Goal: Task Accomplishment & Management: Manage account settings

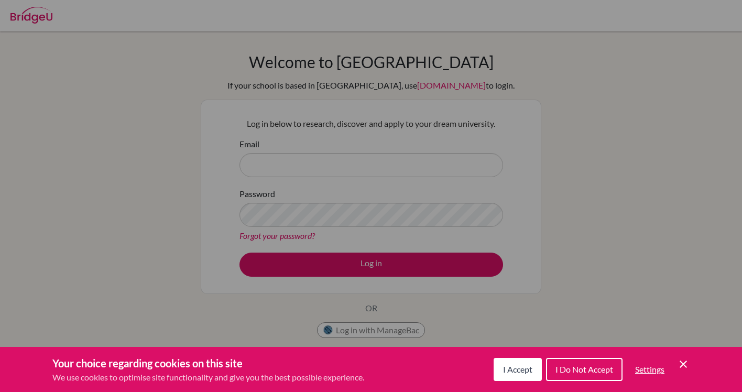
click at [684, 364] on icon "Save and close" at bounding box center [683, 363] width 7 height 7
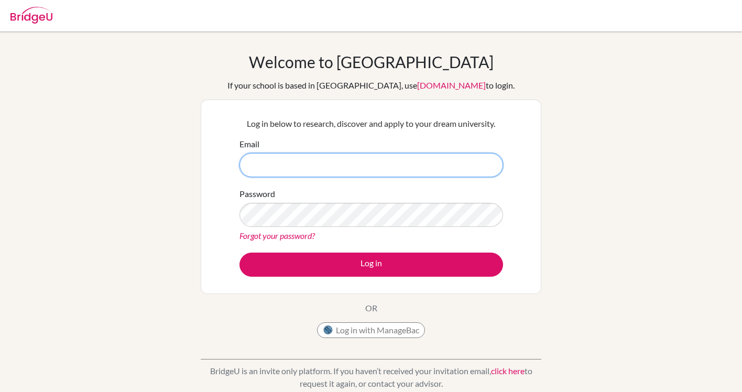
click at [323, 155] on input "Email" at bounding box center [371, 165] width 264 height 24
type input "[EMAIL_ADDRESS][DOMAIN_NAME]"
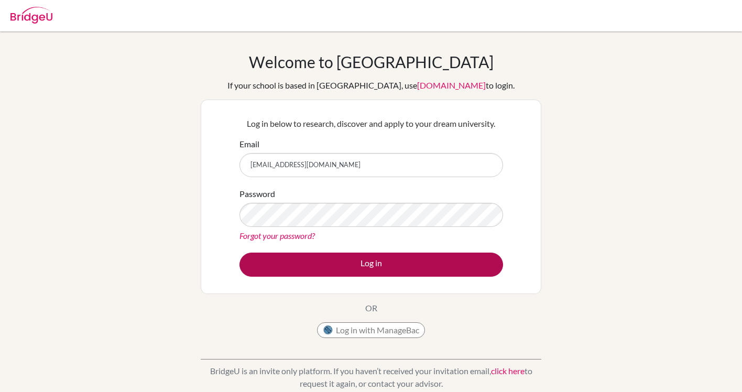
click at [312, 271] on button "Log in" at bounding box center [371, 265] width 264 height 24
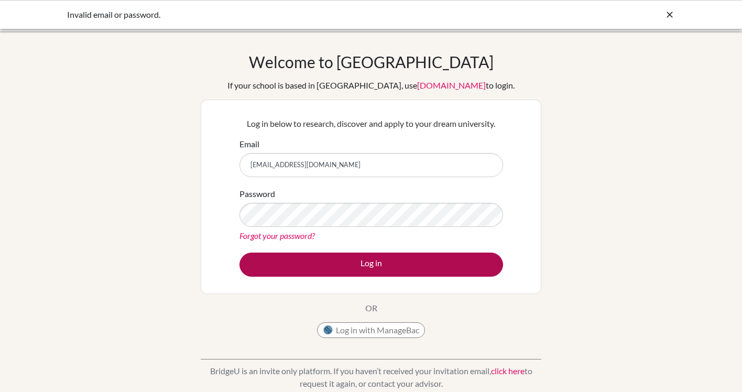
click at [447, 260] on button "Log in" at bounding box center [371, 265] width 264 height 24
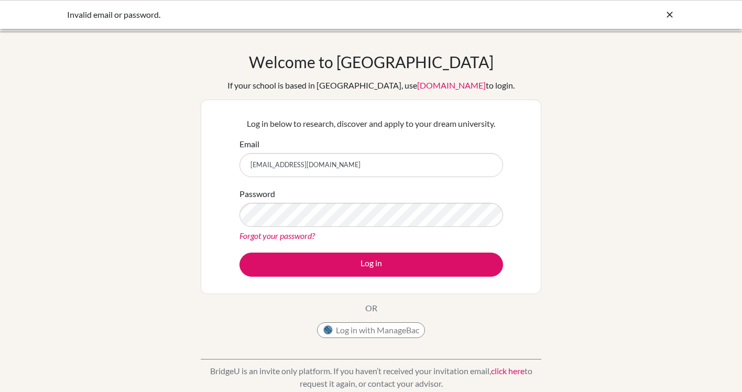
click at [377, 329] on button "Log in with ManageBac" at bounding box center [371, 330] width 108 height 16
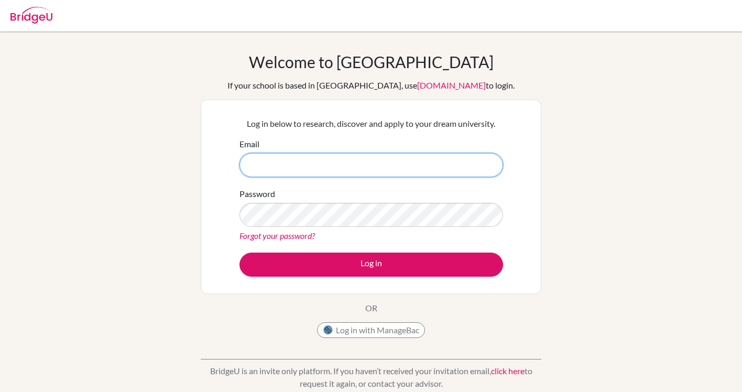
type input "[EMAIL_ADDRESS][DOMAIN_NAME]"
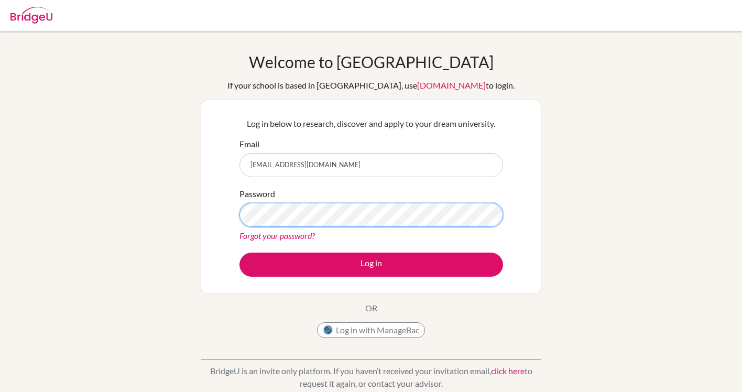
click at [371, 264] on button "Log in" at bounding box center [371, 265] width 264 height 24
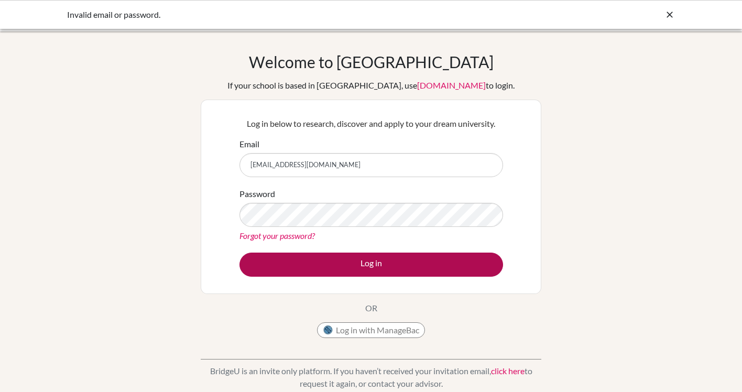
click at [325, 272] on button "Log in" at bounding box center [371, 265] width 264 height 24
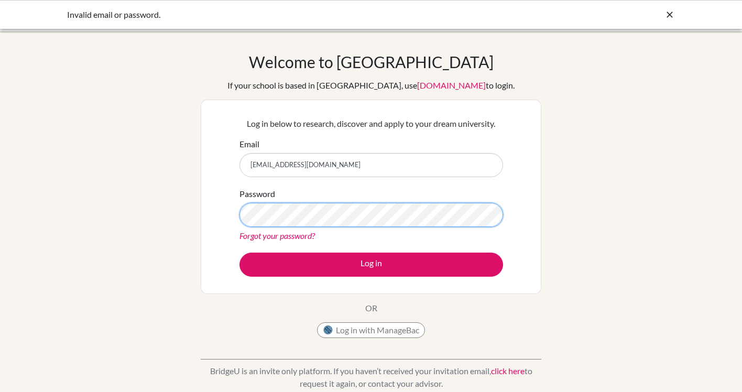
click at [371, 264] on button "Log in" at bounding box center [371, 265] width 264 height 24
click at [410, 202] on div "Password Forgot your password?" at bounding box center [371, 215] width 264 height 54
click at [371, 264] on button "Log in" at bounding box center [371, 265] width 264 height 24
click at [482, 72] on div "Welcome to BridgeU If your school is based in China, use app.bridge-u.com.cn to…" at bounding box center [371, 197] width 341 height 291
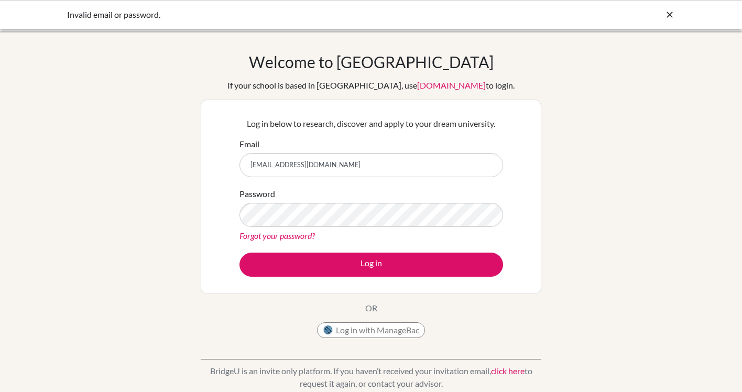
click at [283, 235] on link "Forgot your password?" at bounding box center [276, 236] width 75 height 10
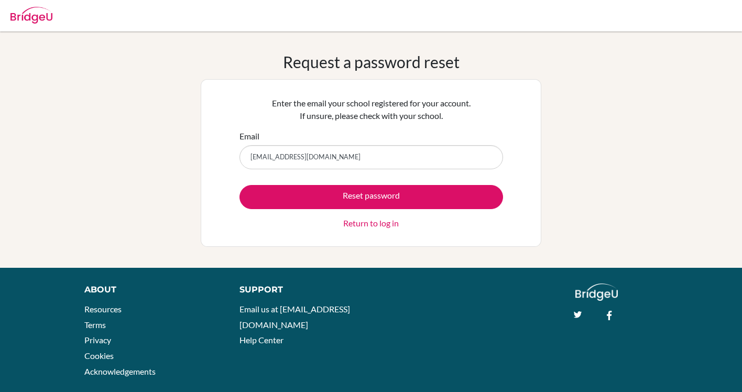
type input "[EMAIL_ADDRESS][DOMAIN_NAME]"
click at [371, 196] on button "Reset password" at bounding box center [371, 197] width 264 height 24
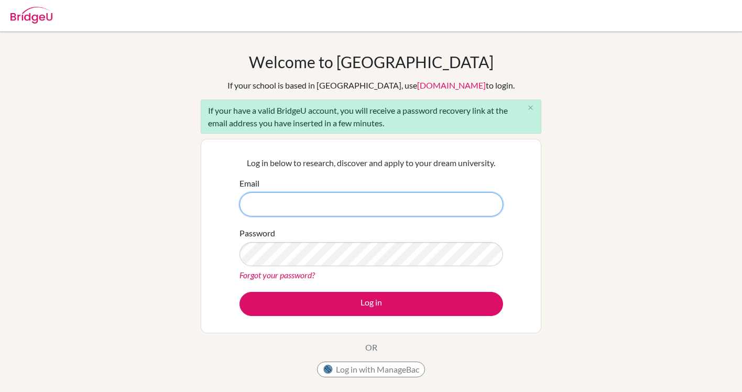
type input "[EMAIL_ADDRESS][DOMAIN_NAME]"
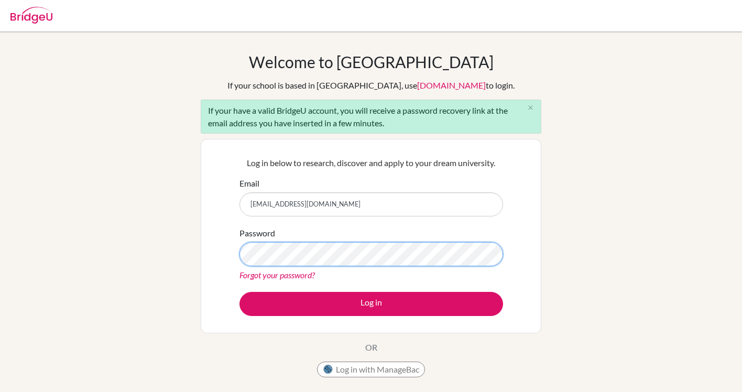
click at [371, 303] on button "Log in" at bounding box center [371, 304] width 264 height 24
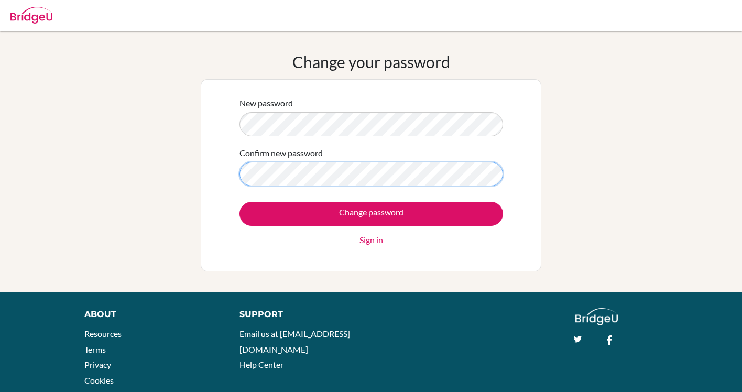
click at [371, 213] on input "Change password" at bounding box center [371, 214] width 264 height 24
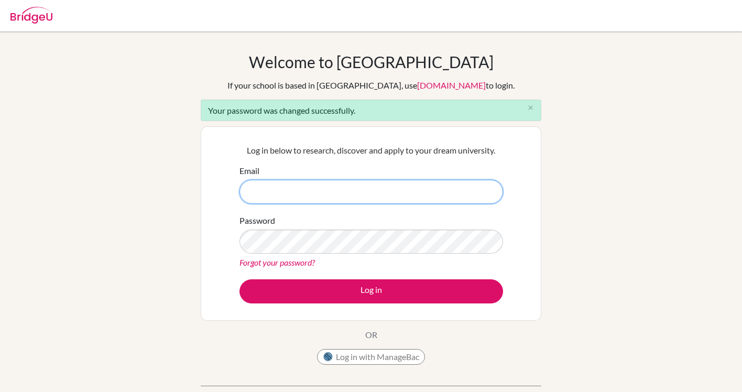
type input "[EMAIL_ADDRESS][DOMAIN_NAME]"
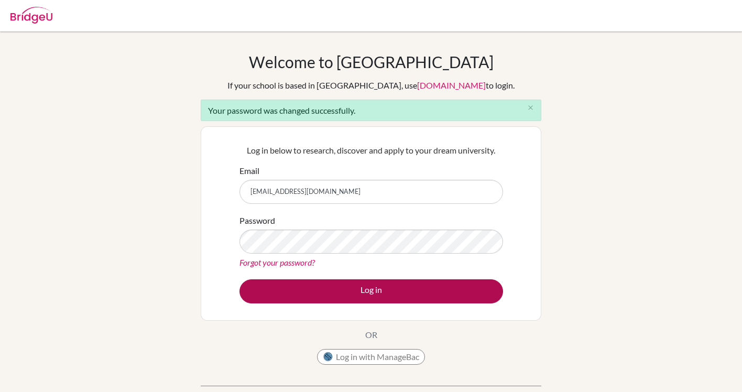
click at [324, 290] on button "Log in" at bounding box center [371, 291] width 264 height 24
